Goal: Task Accomplishment & Management: Use online tool/utility

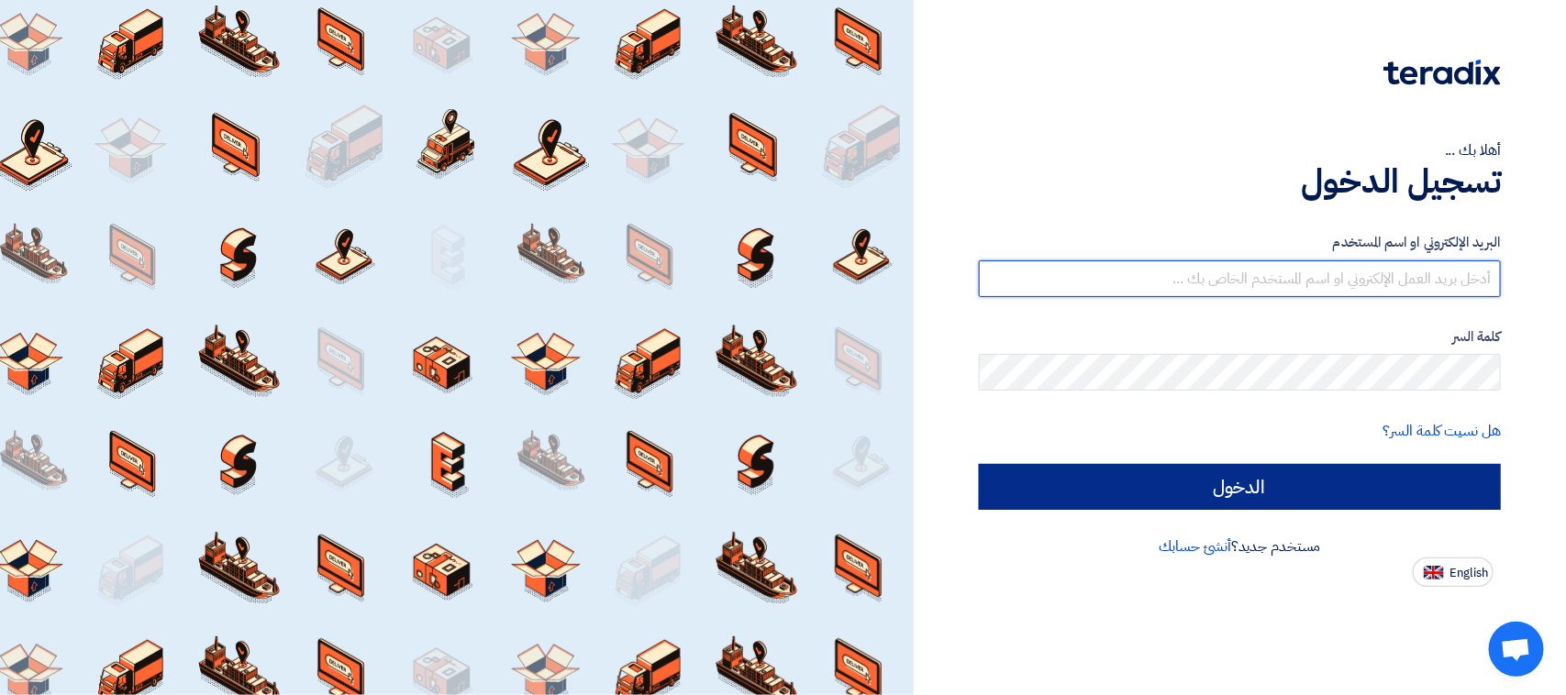
type input "[EMAIL_ADDRESS][DOMAIN_NAME]"
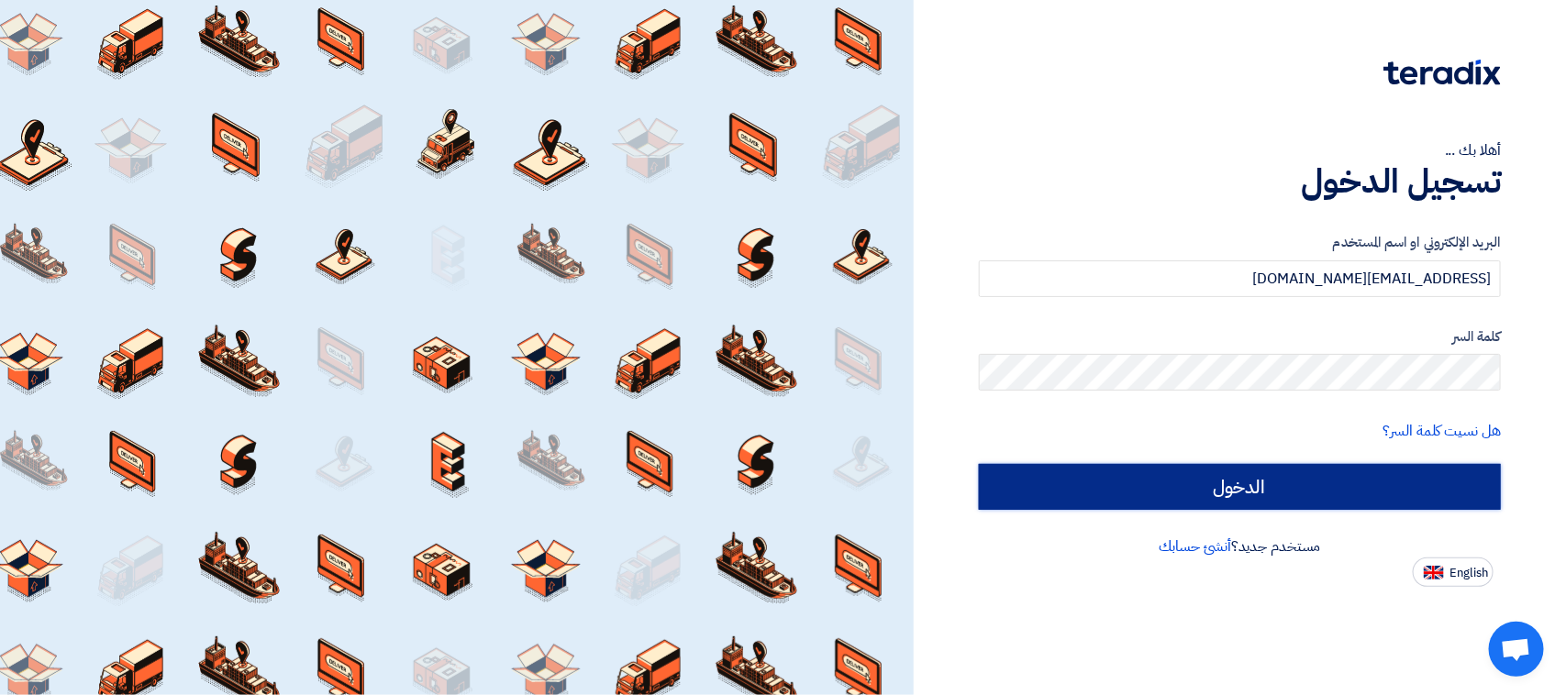
click at [1101, 478] on input "الدخول" at bounding box center [1240, 487] width 522 height 46
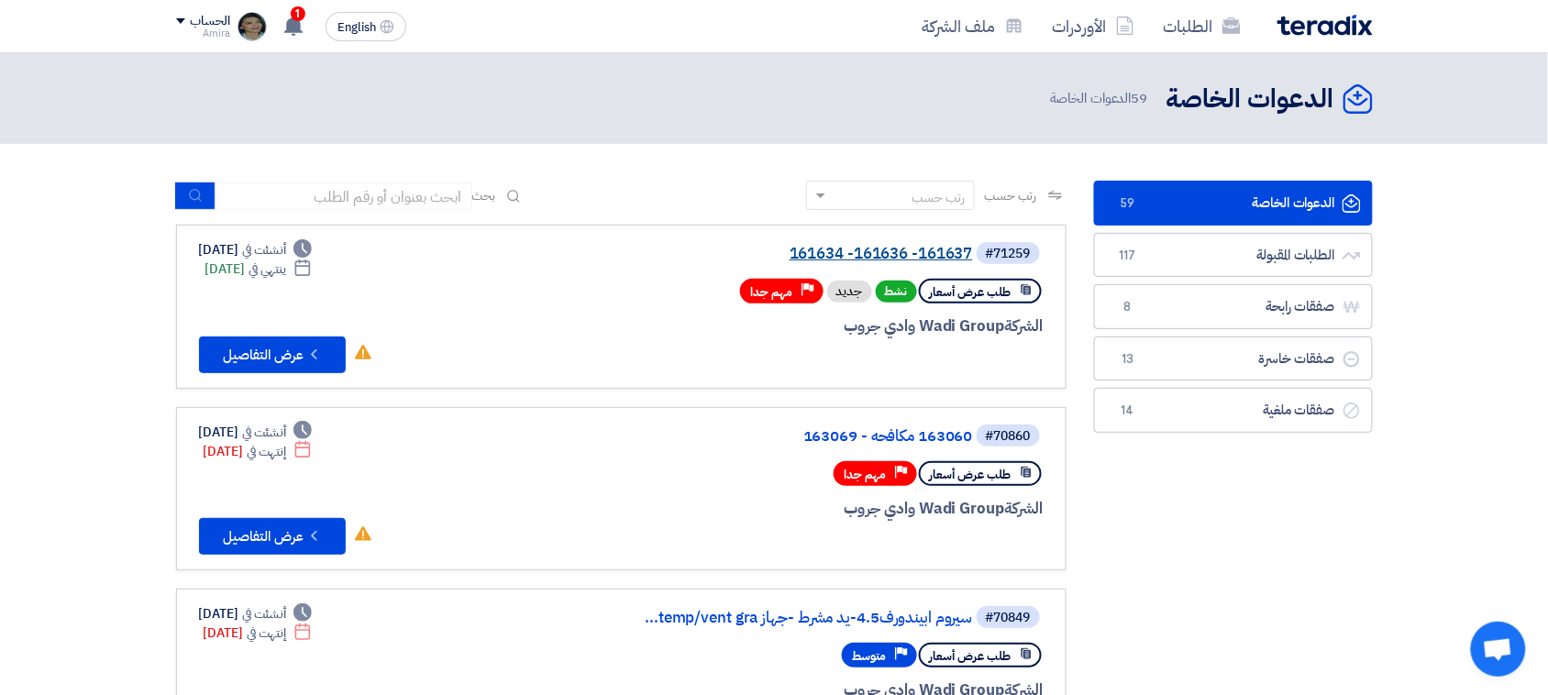
click at [901, 255] on link "161634 -161636 -161637" at bounding box center [789, 254] width 367 height 17
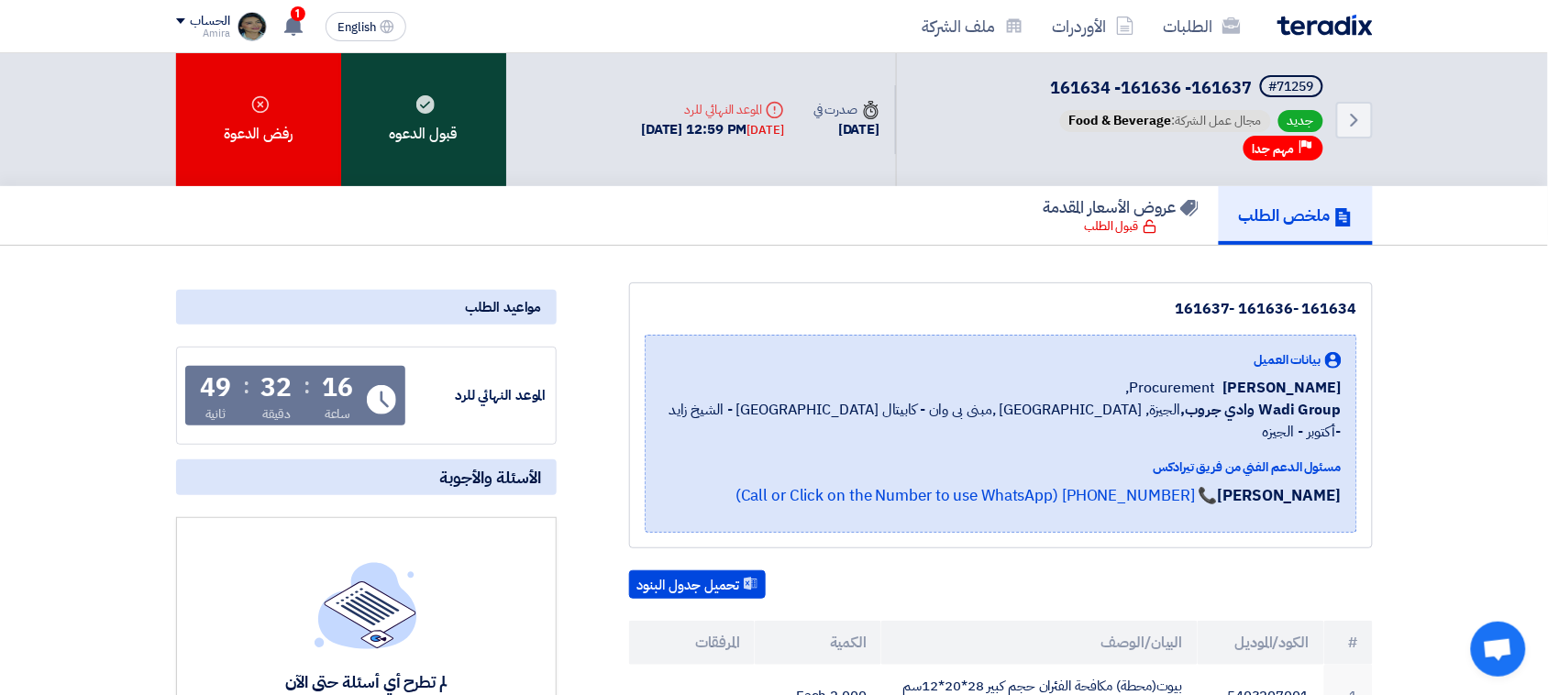
click at [437, 127] on div "قبول الدعوه" at bounding box center [423, 119] width 165 height 133
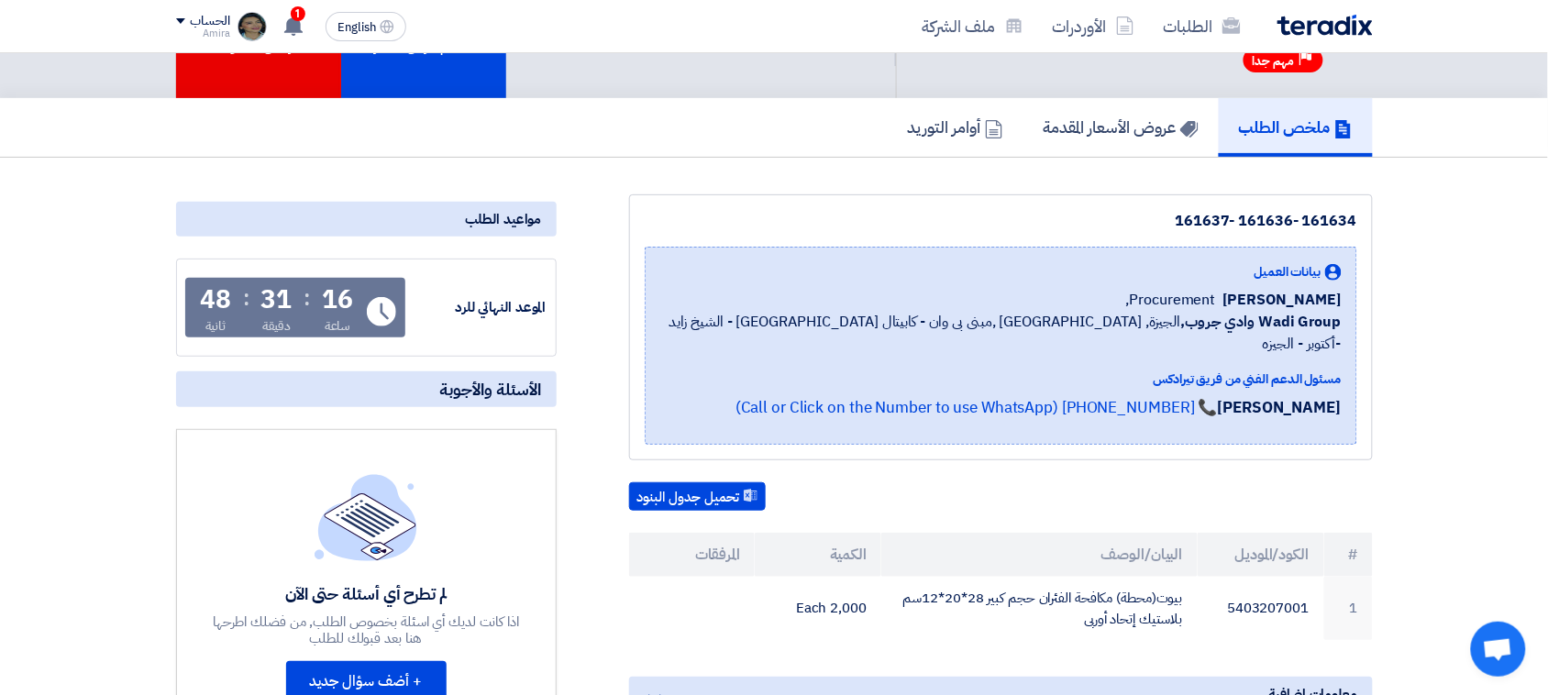
scroll to position [126, 0]
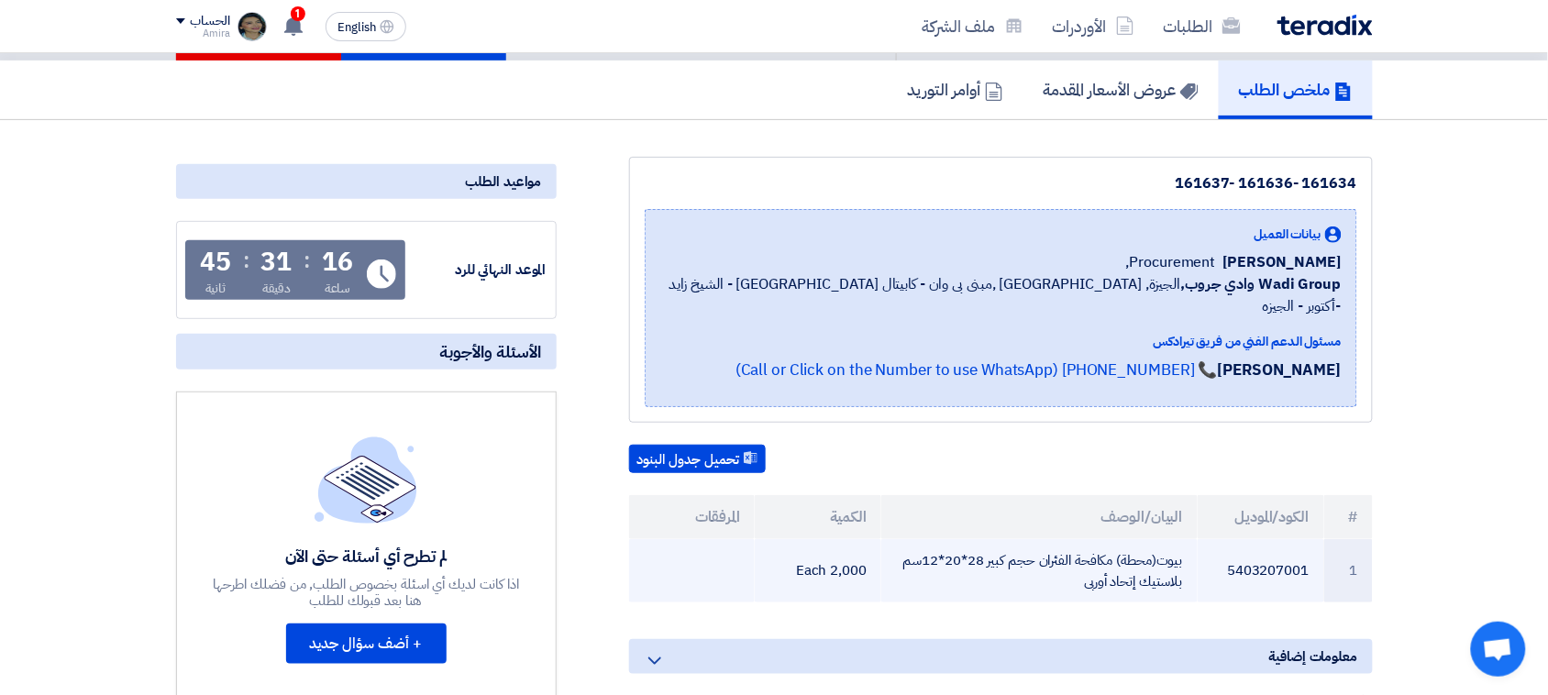
drag, startPoint x: 1062, startPoint y: 562, endPoint x: 1183, endPoint y: 533, distance: 124.6
click at [1183, 539] on td "بيوت(محطة) مكافحة الفئران حجم كبير 28*20*12سم بلاستيك إتحاد أوربى" at bounding box center [1039, 570] width 316 height 63
copy td "بيوت(محطة) مكافحة الفئران حجم كبير 28*20*12سم بلاستيك إتحاد أوربى"
